Goal: Check status: Check status

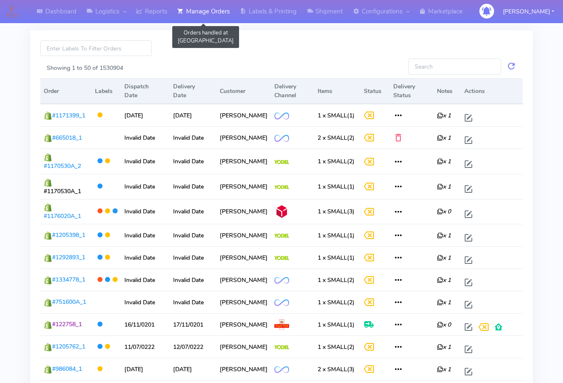
click at [205, 17] on link "Manage Orders" at bounding box center [203, 11] width 63 height 23
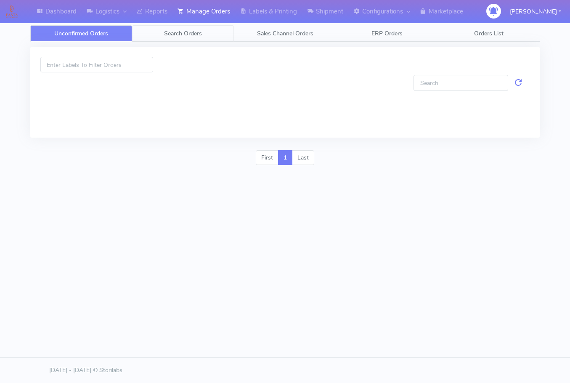
click at [200, 41] on link "Search Orders" at bounding box center [183, 33] width 102 height 16
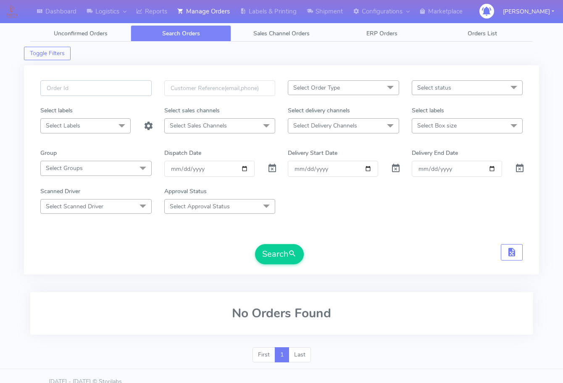
click at [101, 89] on input "text" at bounding box center [95, 88] width 111 height 16
paste input "1616551"
type input "1616551"
click at [270, 170] on span at bounding box center [272, 170] width 10 height 8
click at [273, 257] on button "Search" at bounding box center [279, 254] width 49 height 20
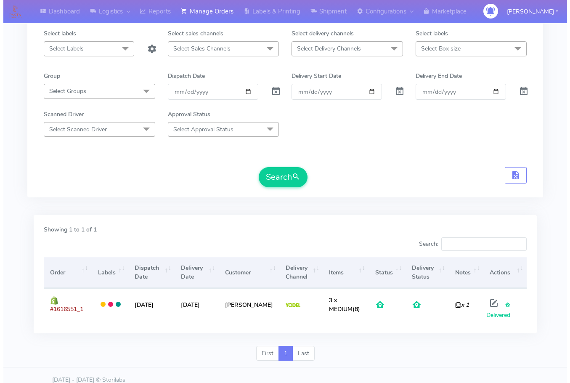
scroll to position [87, 0]
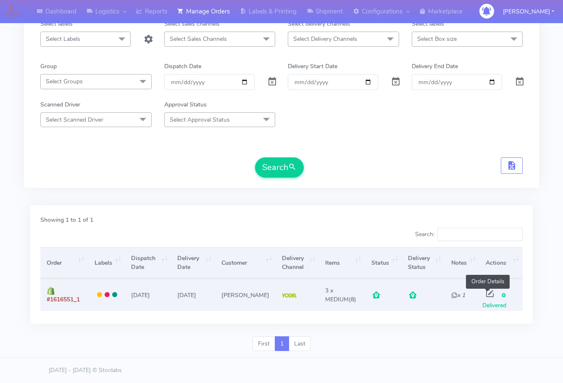
click at [490, 291] on span at bounding box center [490, 295] width 15 height 8
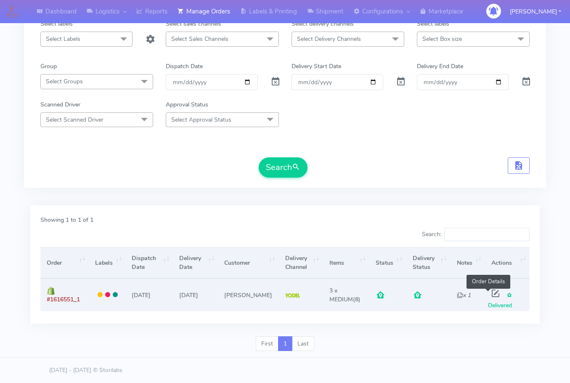
select select "5"
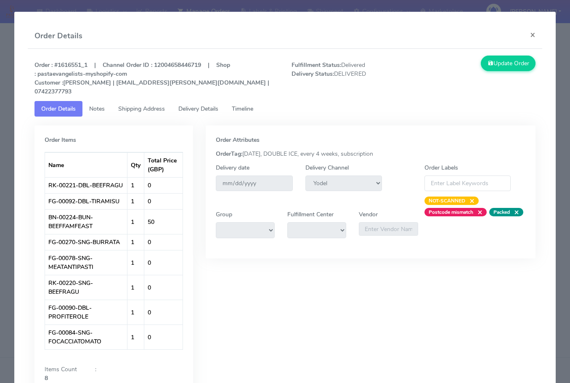
click at [91, 105] on span "Notes" at bounding box center [97, 109] width 16 height 8
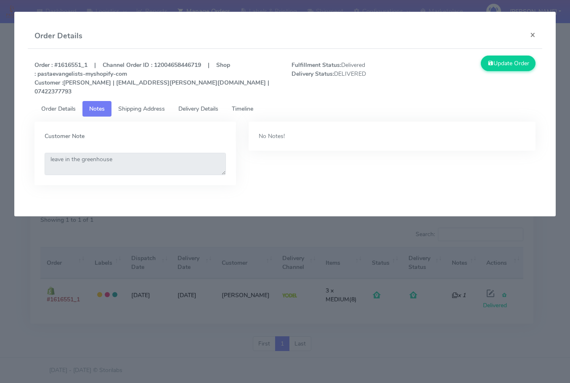
click at [144, 105] on span "Shipping Address" at bounding box center [141, 109] width 47 height 8
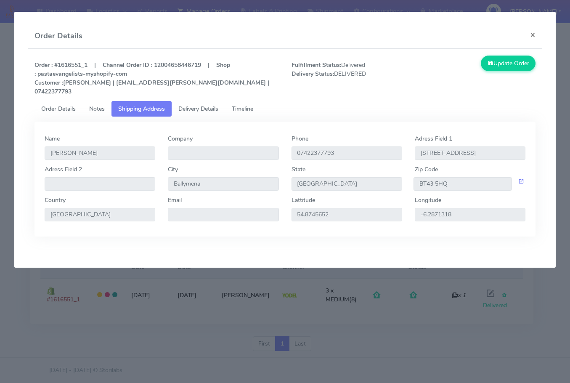
click at [212, 105] on span "Delivery Details" at bounding box center [198, 109] width 40 height 8
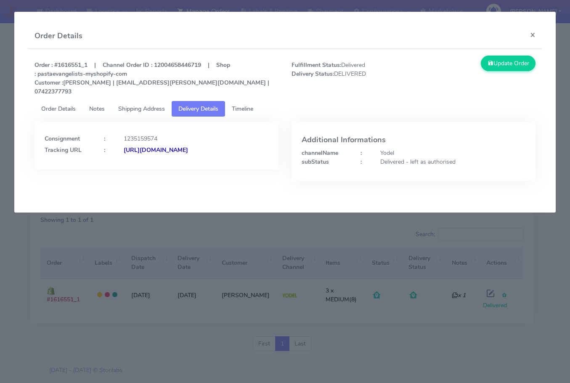
click at [144, 105] on span "Shipping Address" at bounding box center [141, 109] width 47 height 8
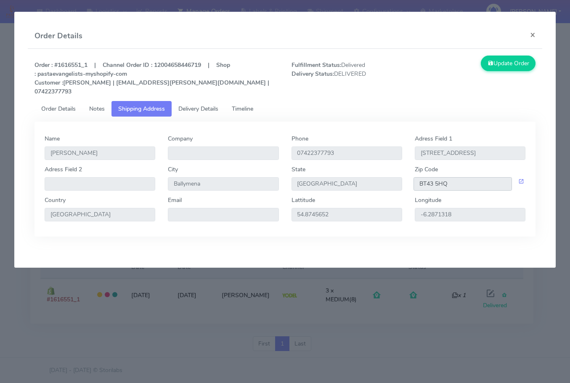
click at [461, 179] on input "BT43 5HQ" at bounding box center [462, 183] width 98 height 13
click at [193, 105] on span "Delivery Details" at bounding box center [198, 109] width 40 height 8
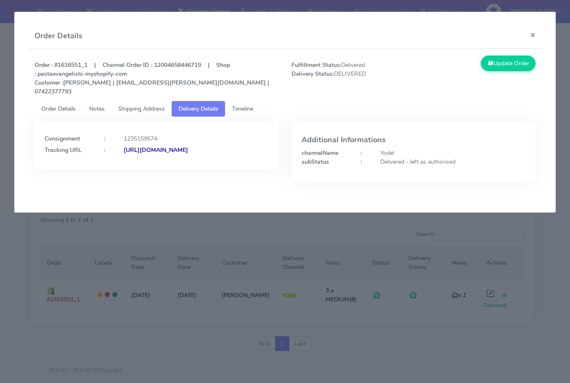
click at [146, 149] on strong "[URL][DOMAIN_NAME]" at bounding box center [156, 150] width 64 height 8
click at [534, 36] on button "×" at bounding box center [532, 35] width 19 height 22
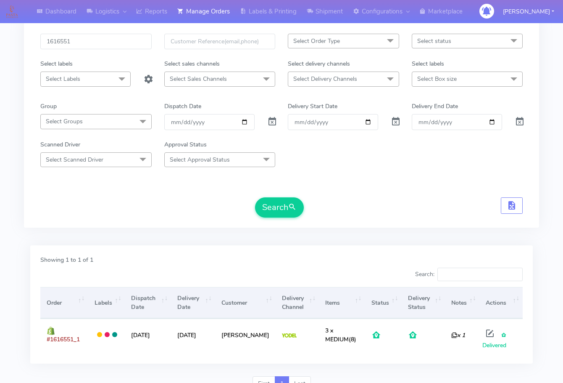
scroll to position [45, 0]
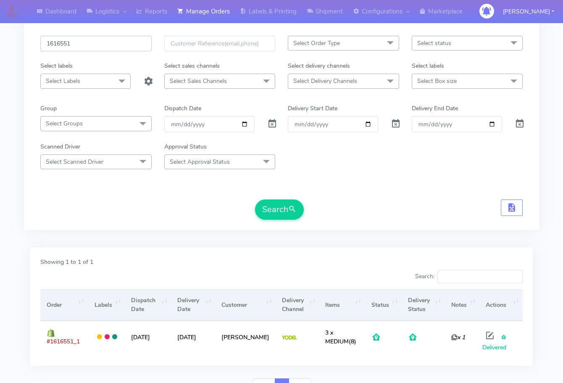
click at [97, 50] on input "1616551" at bounding box center [95, 44] width 111 height 16
paste input "742"
type input "1616742"
click at [286, 206] on button "Search" at bounding box center [279, 209] width 49 height 20
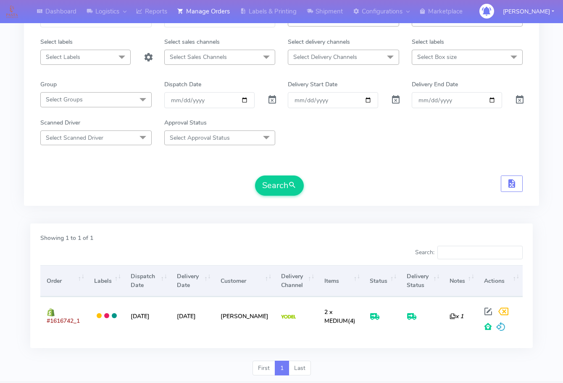
scroll to position [93, 0]
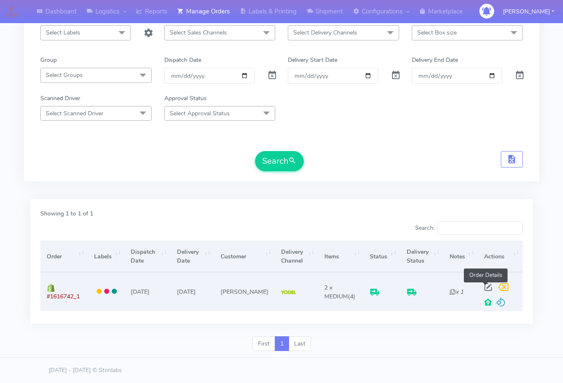
click at [483, 285] on span at bounding box center [488, 289] width 15 height 8
select select "5"
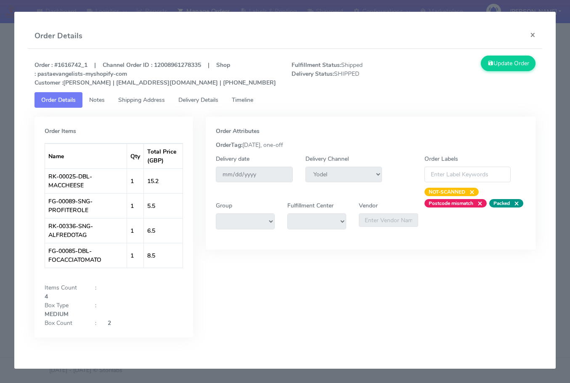
click at [143, 99] on span "Shipping Address" at bounding box center [141, 100] width 47 height 8
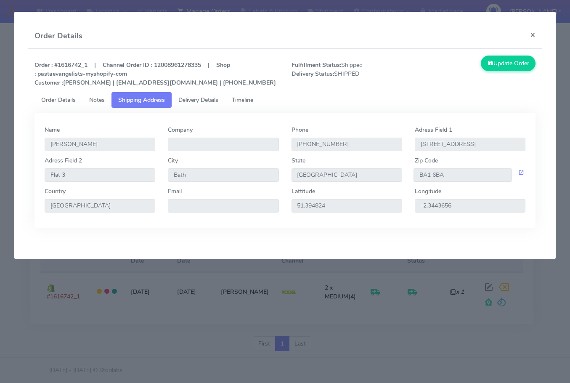
click at [193, 98] on span "Delivery Details" at bounding box center [198, 100] width 40 height 8
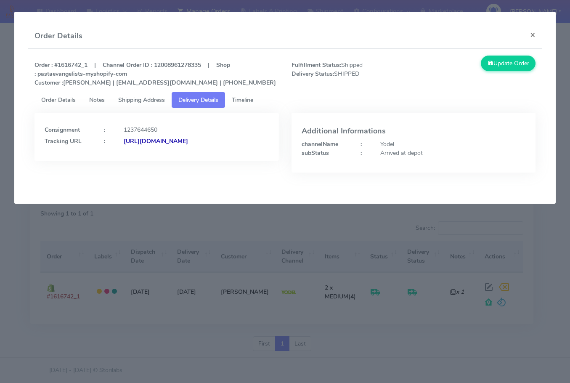
click at [139, 145] on strong "[URL][DOMAIN_NAME]" at bounding box center [156, 141] width 64 height 8
click at [148, 98] on span "Shipping Address" at bounding box center [141, 100] width 47 height 8
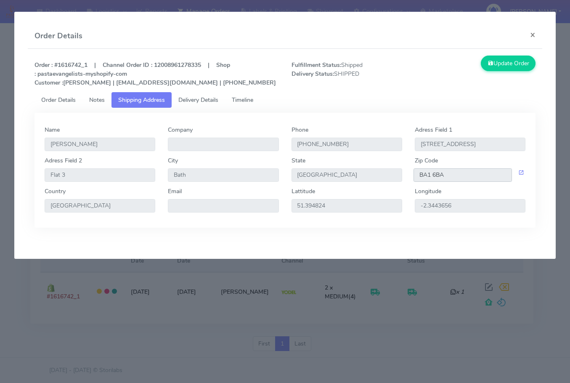
click at [453, 176] on input "BA1 6BA" at bounding box center [462, 174] width 98 height 13
click at [190, 100] on span "Delivery Details" at bounding box center [198, 100] width 40 height 8
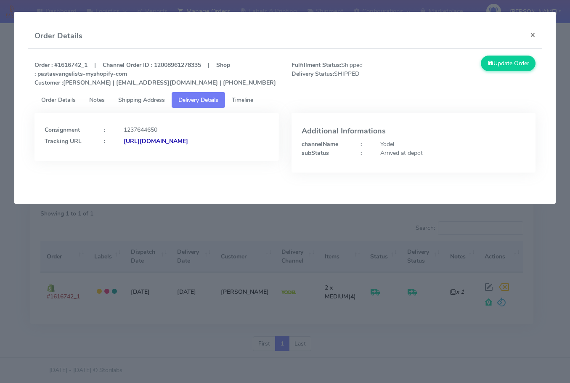
drag, startPoint x: 173, startPoint y: 156, endPoint x: 42, endPoint y: 160, distance: 130.8
click at [42, 160] on div "Consignment : 1237644650 Tracking URL : [URL][DOMAIN_NAME]" at bounding box center [156, 137] width 244 height 48
copy strong "[URL][DOMAIN_NAME]"
click at [529, 34] on button "×" at bounding box center [532, 35] width 19 height 22
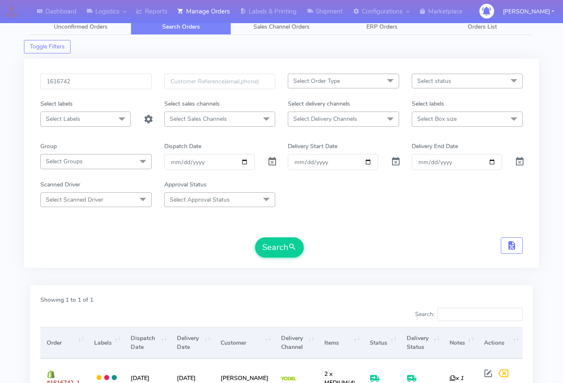
scroll to position [0, 0]
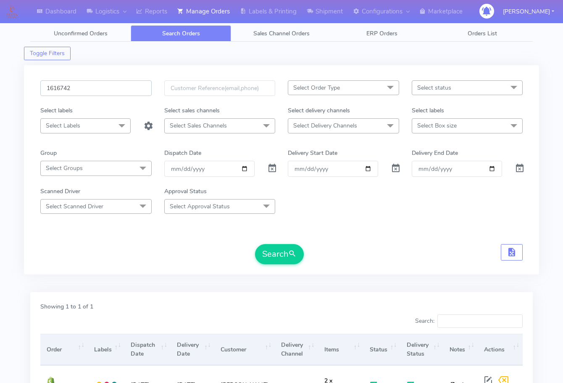
click at [88, 84] on input "1616742" at bounding box center [95, 88] width 111 height 16
paste input "611"
type input "1616611"
click at [269, 247] on button "Search" at bounding box center [279, 254] width 49 height 20
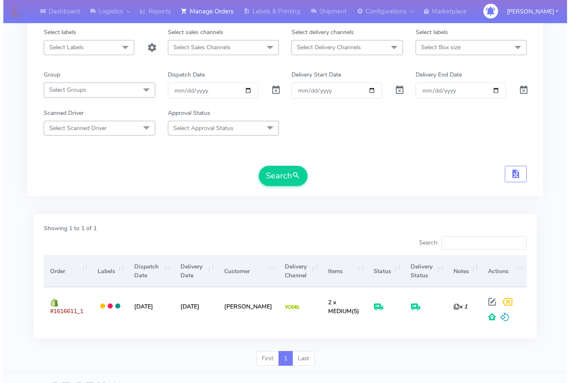
scroll to position [93, 0]
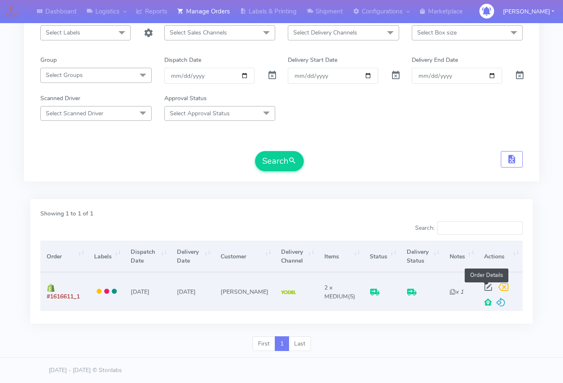
click at [485, 285] on span at bounding box center [488, 289] width 15 height 8
select select "5"
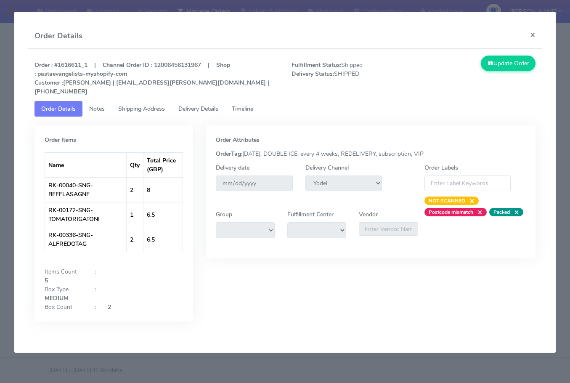
click at [122, 105] on span "Shipping Address" at bounding box center [141, 109] width 47 height 8
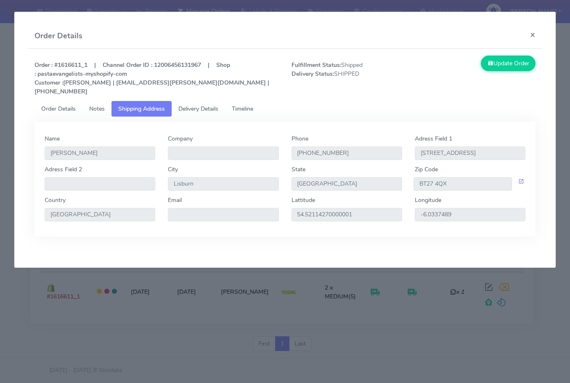
click at [189, 105] on span "Delivery Details" at bounding box center [198, 109] width 40 height 8
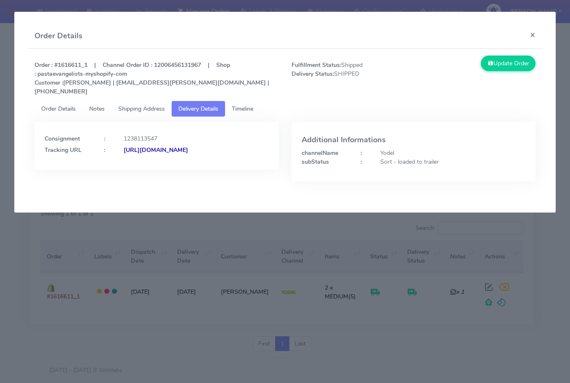
click at [147, 105] on span "Shipping Address" at bounding box center [141, 109] width 47 height 8
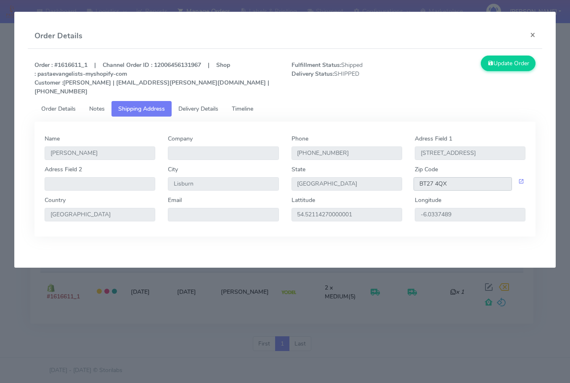
click at [468, 177] on input "BT27 4QX" at bounding box center [462, 183] width 98 height 13
click at [210, 105] on span "Delivery Details" at bounding box center [198, 109] width 40 height 8
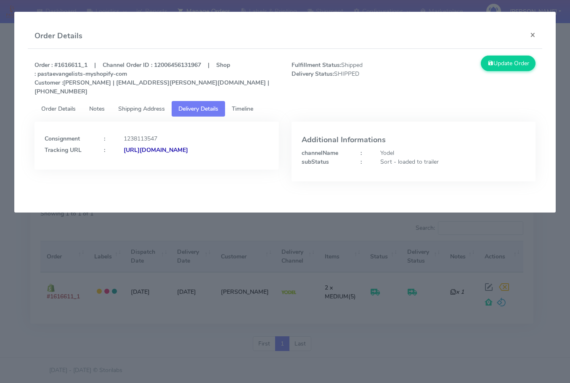
click at [124, 148] on strong "[URL][DOMAIN_NAME]" at bounding box center [156, 150] width 64 height 8
